Goal: Task Accomplishment & Management: Complete application form

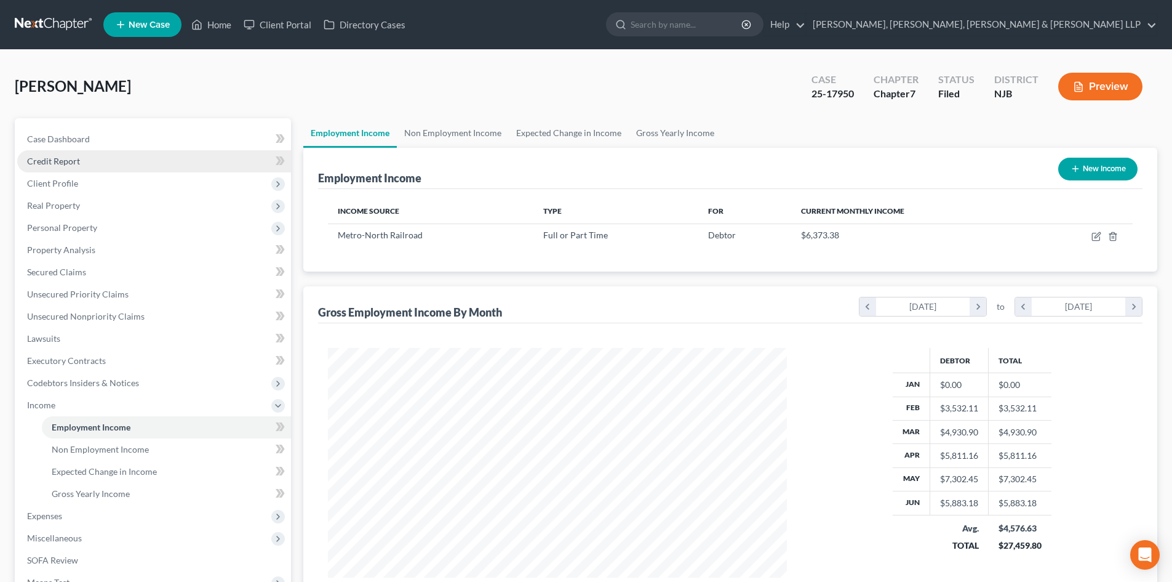
scroll to position [230, 484]
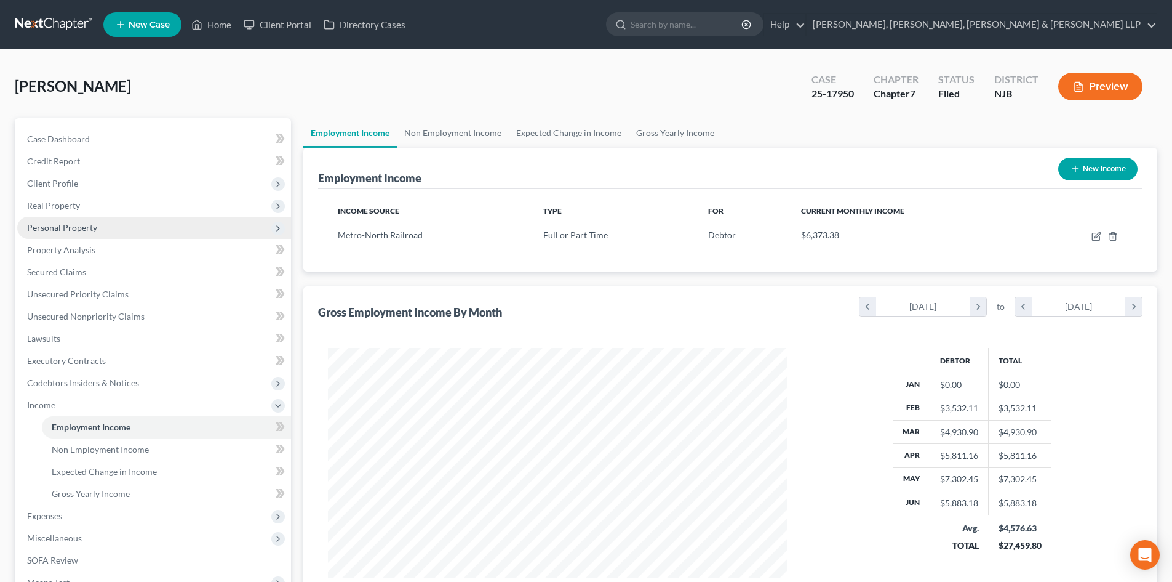
click at [110, 234] on span "Personal Property" at bounding box center [154, 228] width 274 height 22
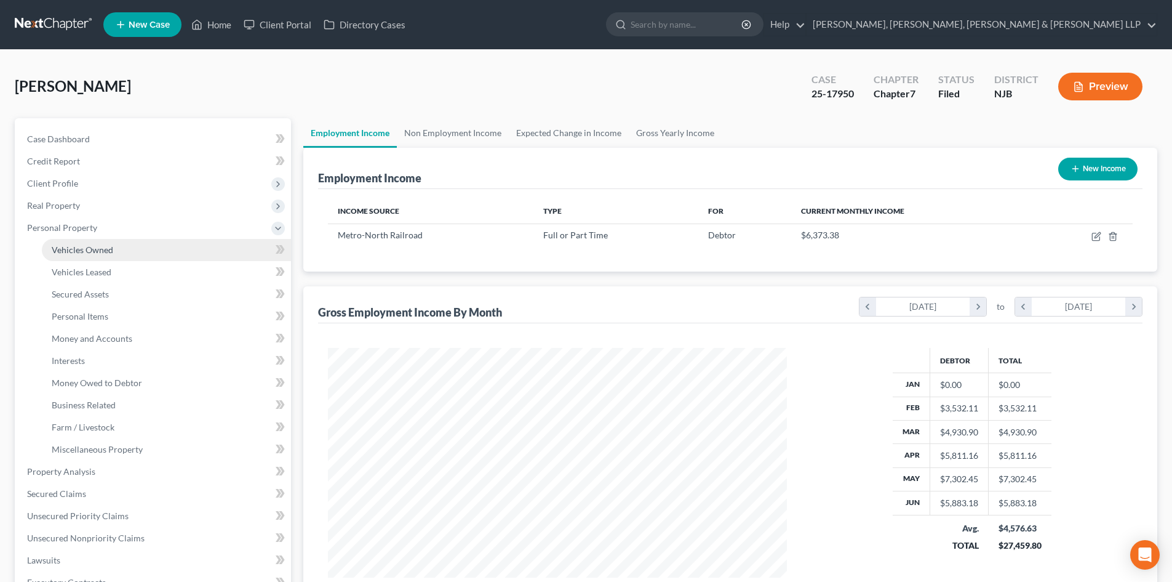
click at [110, 243] on link "Vehicles Owned" at bounding box center [166, 250] width 249 height 22
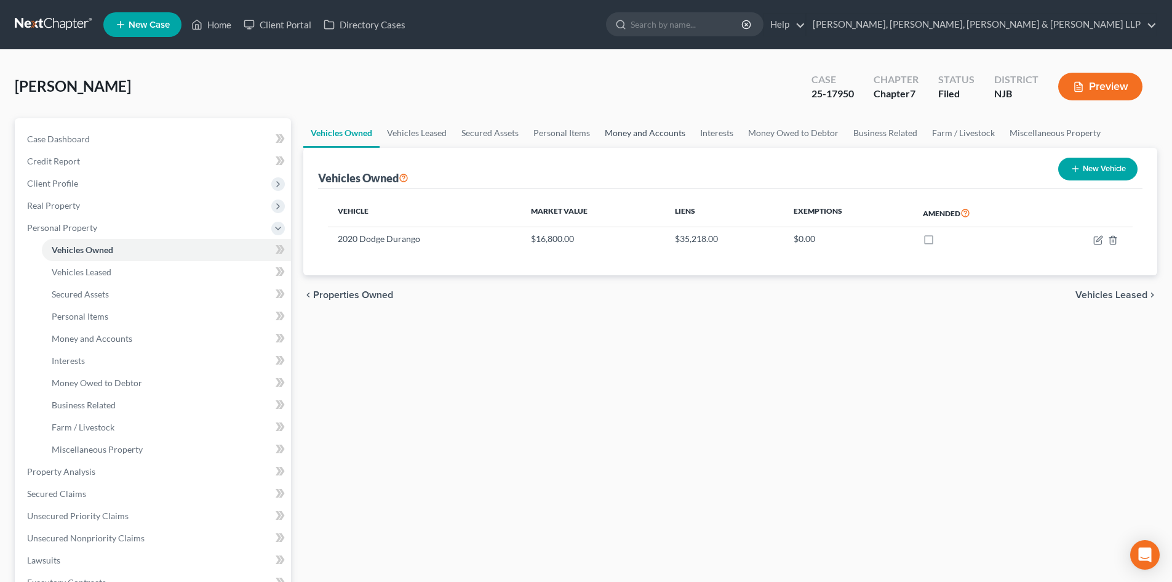
click at [660, 129] on link "Money and Accounts" at bounding box center [645, 133] width 95 height 30
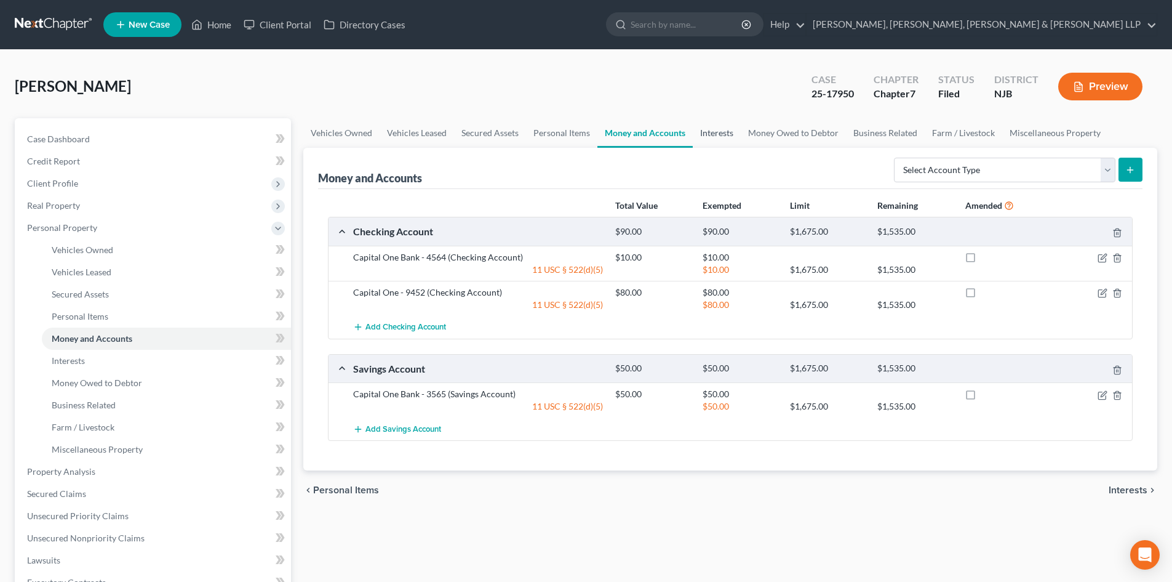
click at [704, 129] on link "Interests" at bounding box center [717, 133] width 48 height 30
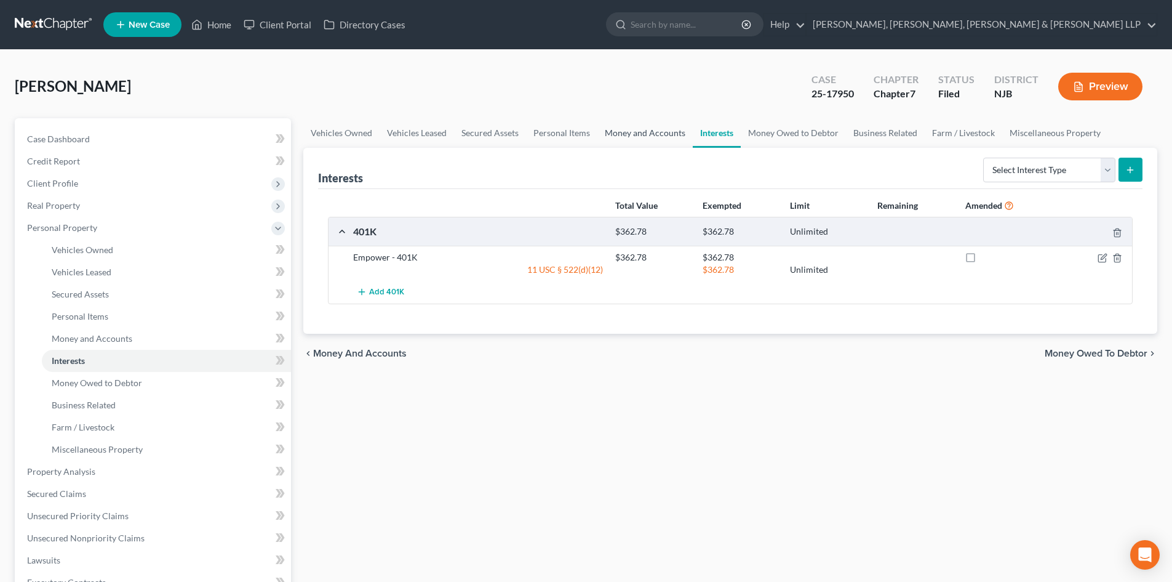
click at [641, 135] on link "Money and Accounts" at bounding box center [645, 133] width 95 height 30
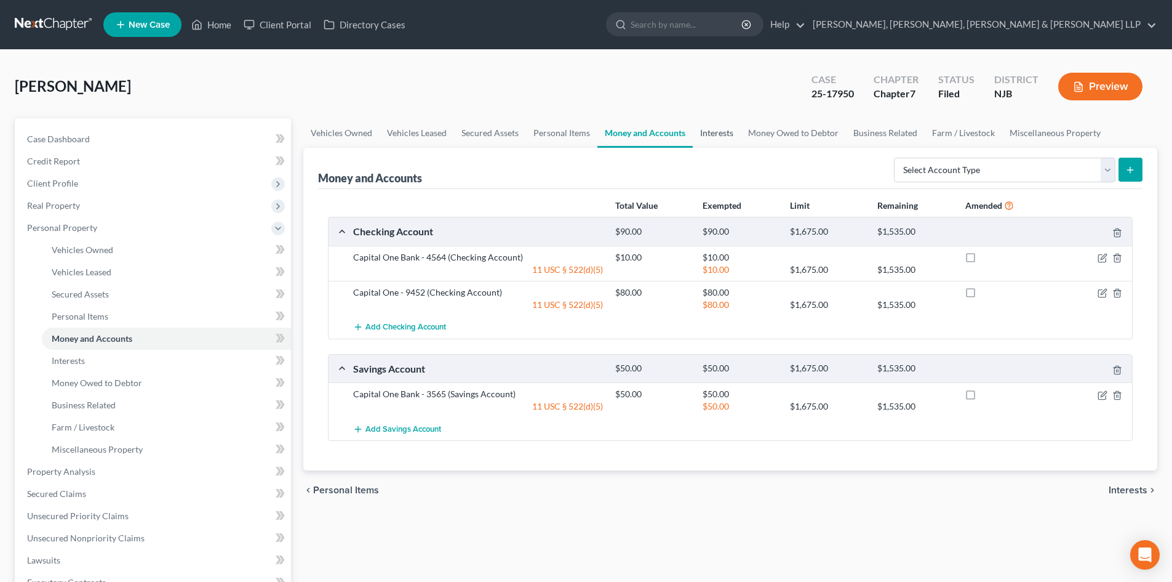
click at [701, 137] on link "Interests" at bounding box center [717, 133] width 48 height 30
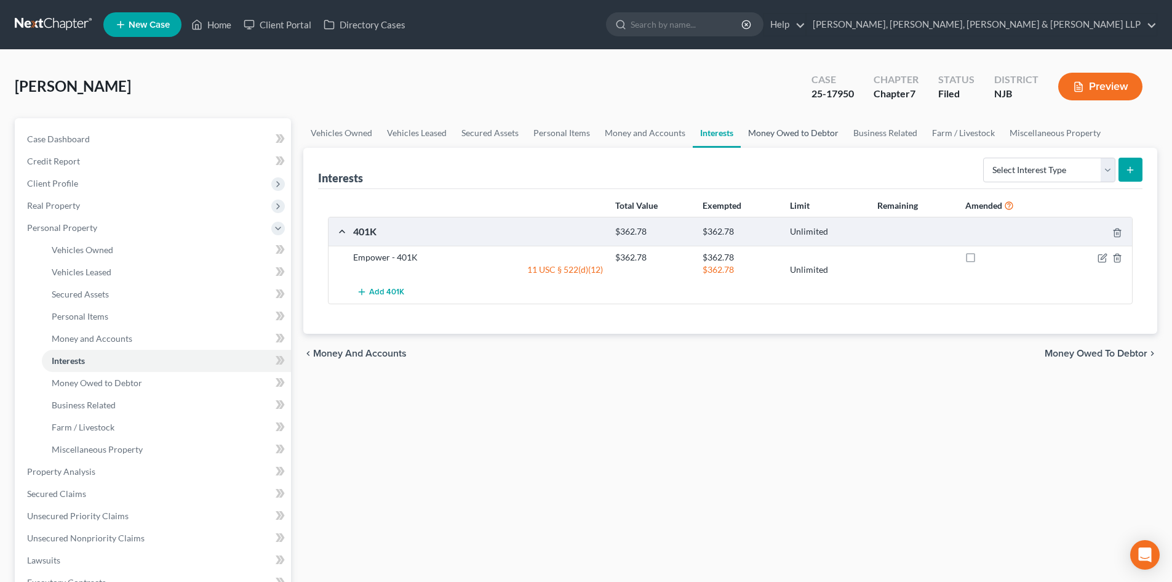
click at [756, 136] on link "Money Owed to Debtor" at bounding box center [793, 133] width 105 height 30
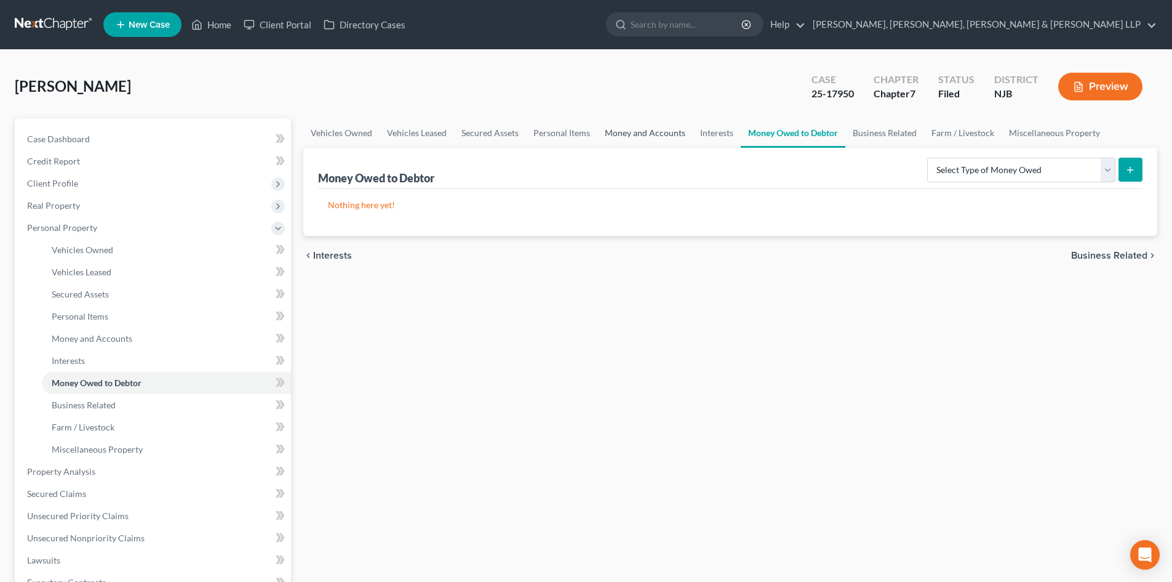
click at [636, 134] on link "Money and Accounts" at bounding box center [645, 133] width 95 height 30
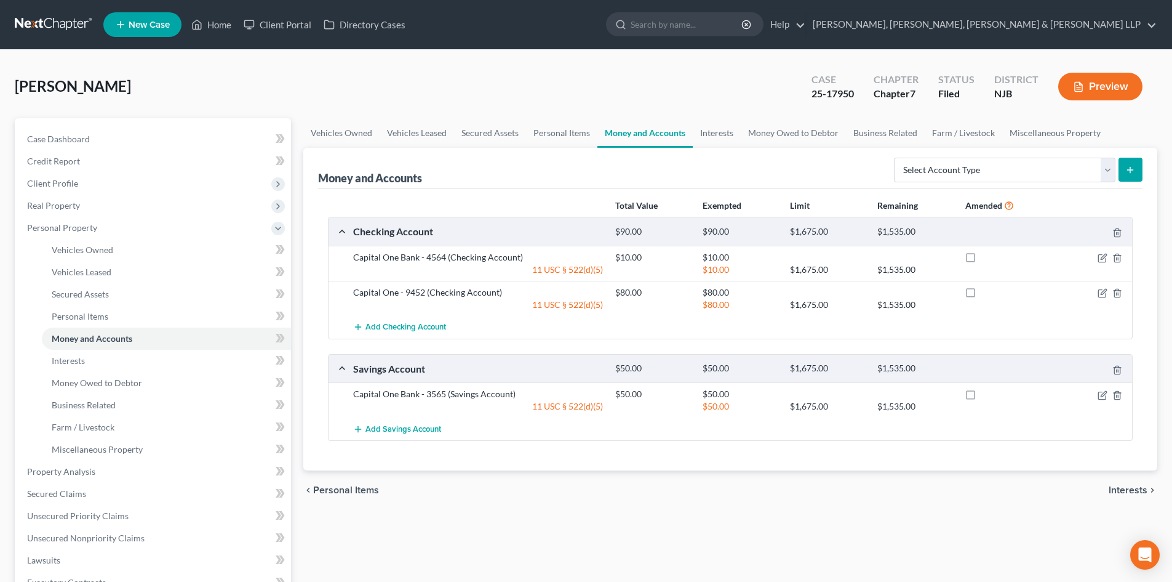
click at [439, 197] on div "Total Value Exempted Limit Remaining Amended" at bounding box center [730, 205] width 817 height 23
